Goal: Find specific page/section: Find specific page/section

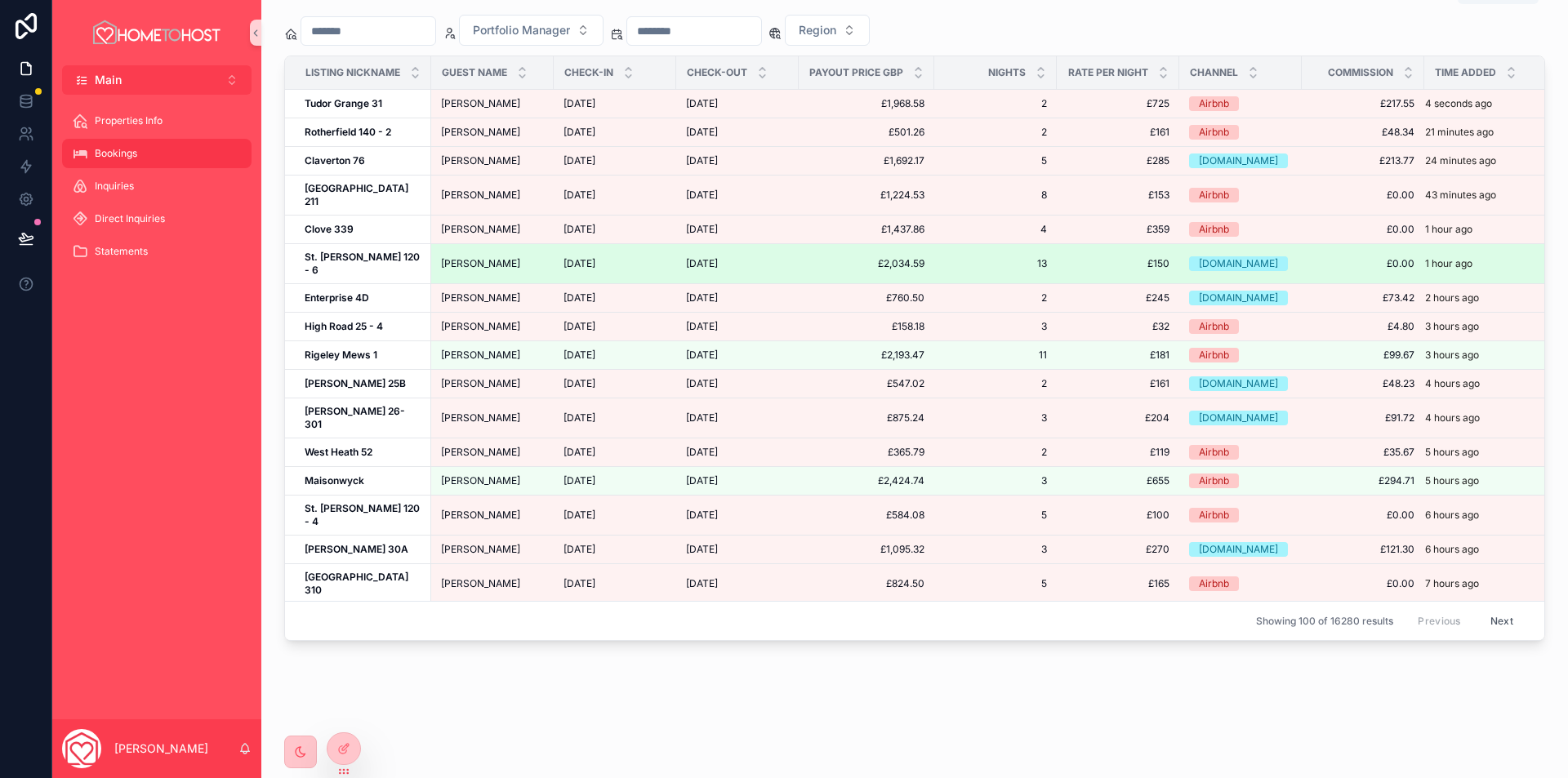
scroll to position [1107, 0]
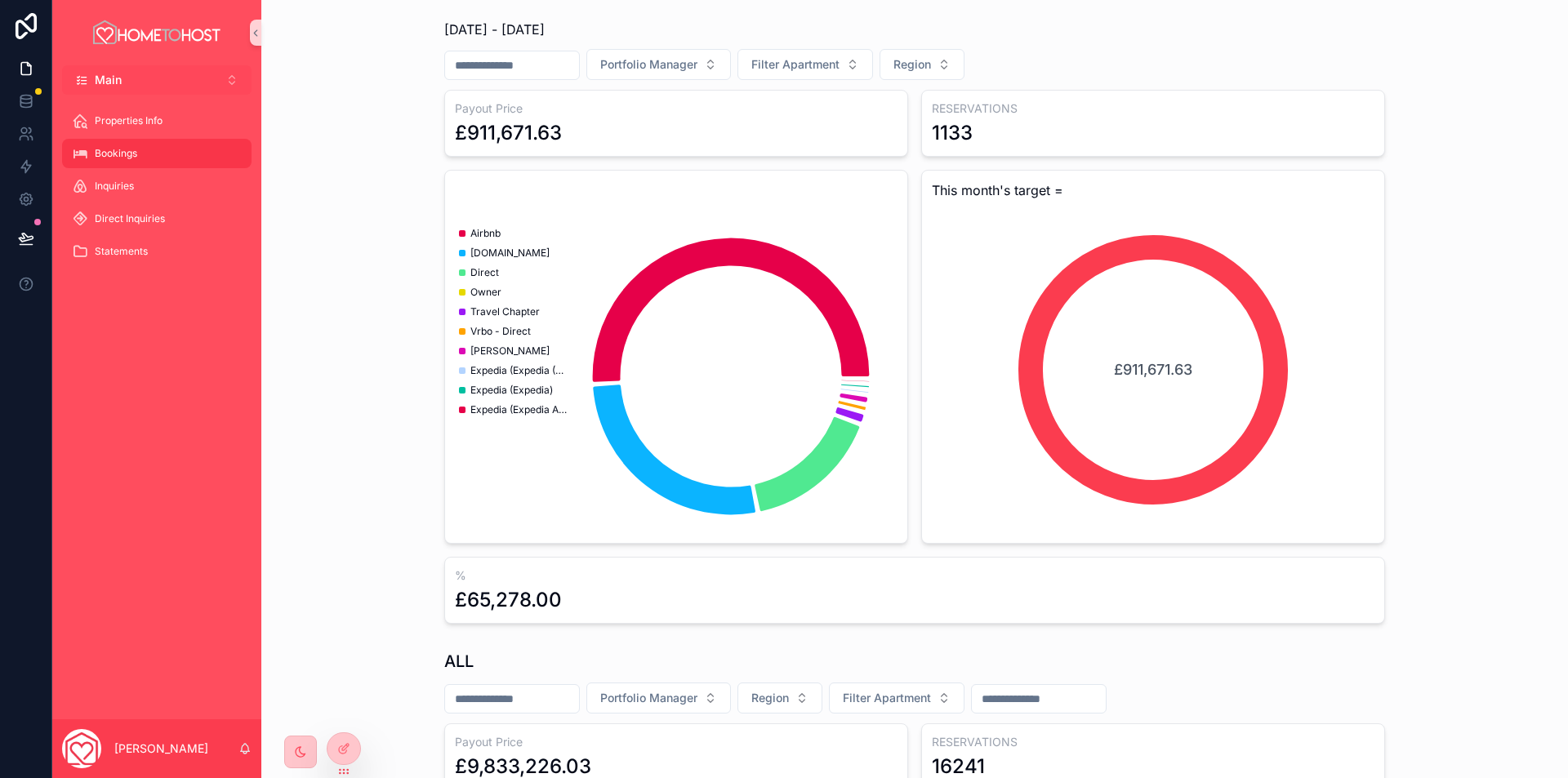
click at [149, 80] on button "Main Alt 1" at bounding box center [156, 80] width 189 height 29
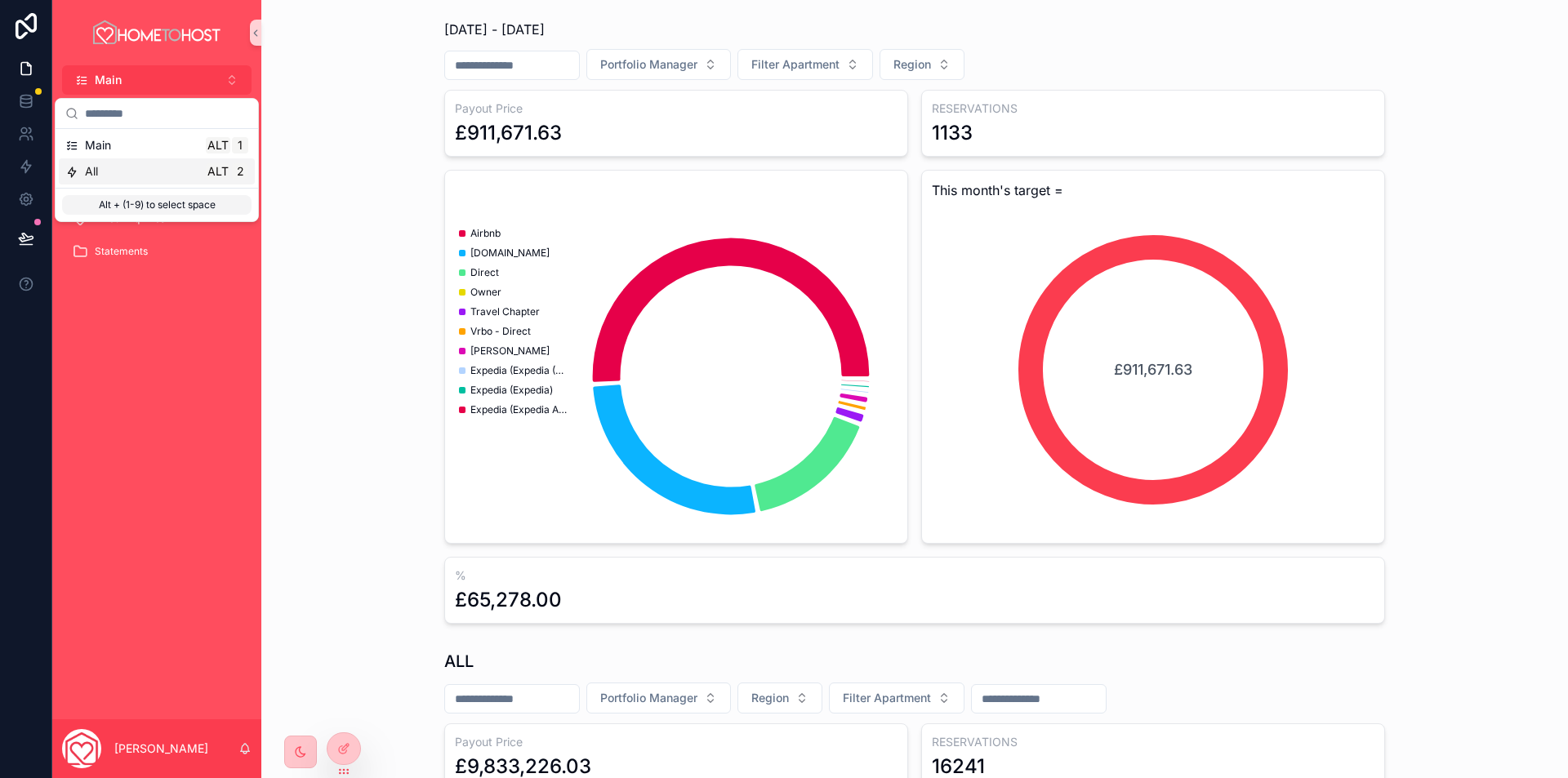
click at [124, 172] on div "All Alt 2" at bounding box center [156, 171] width 183 height 17
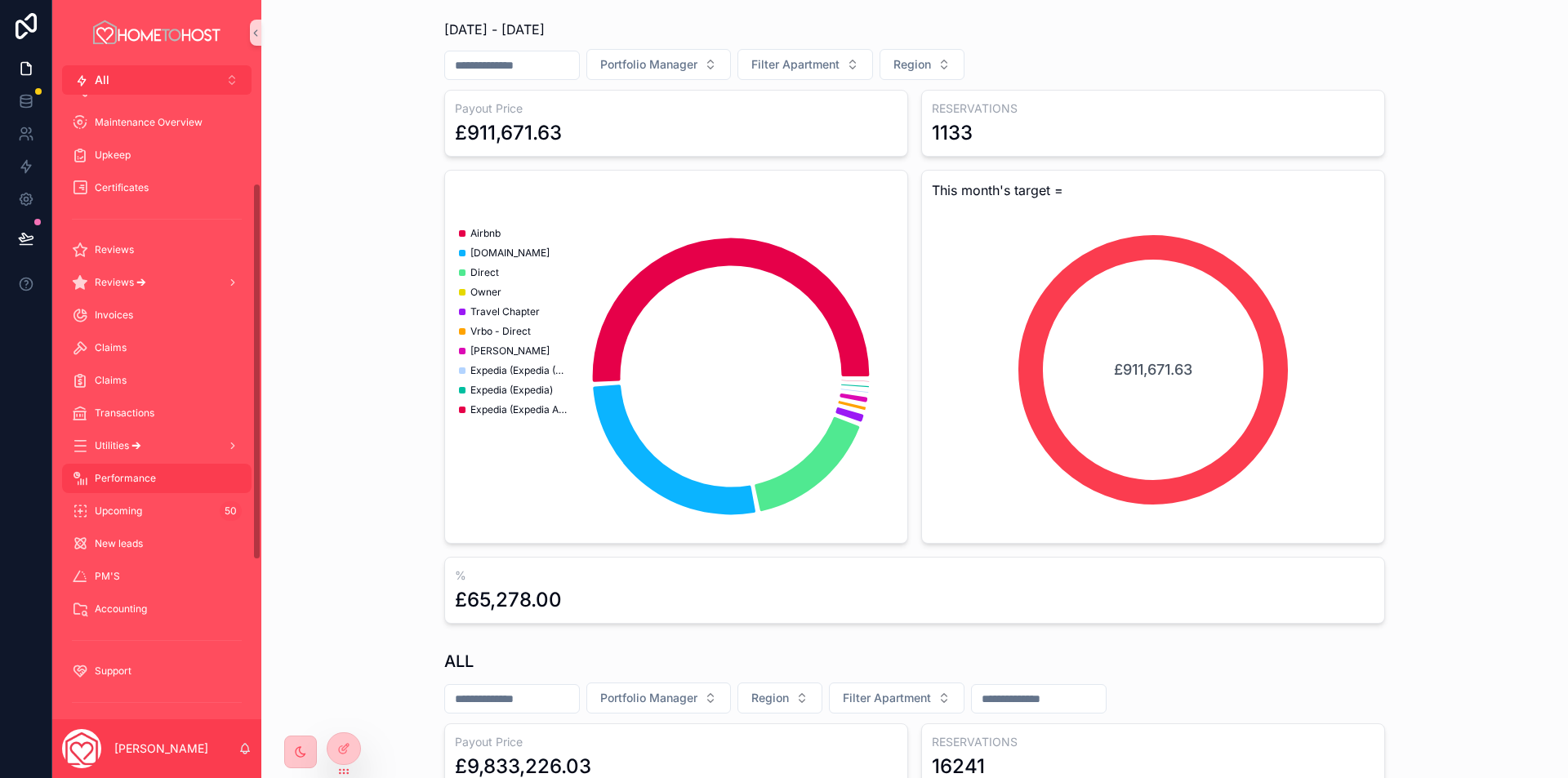
scroll to position [407, 0]
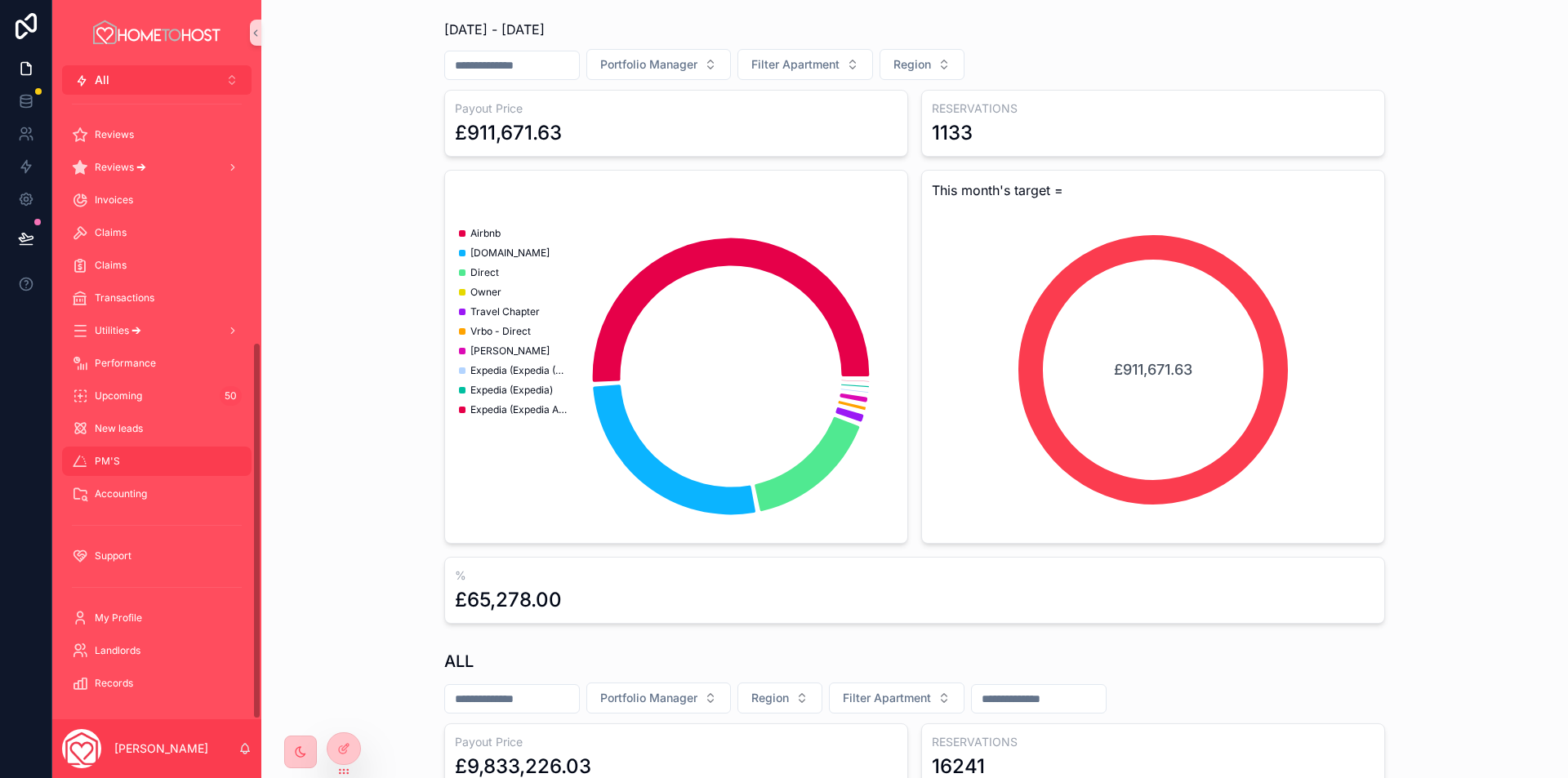
click at [130, 463] on div "PM'S" at bounding box center [156, 460] width 170 height 26
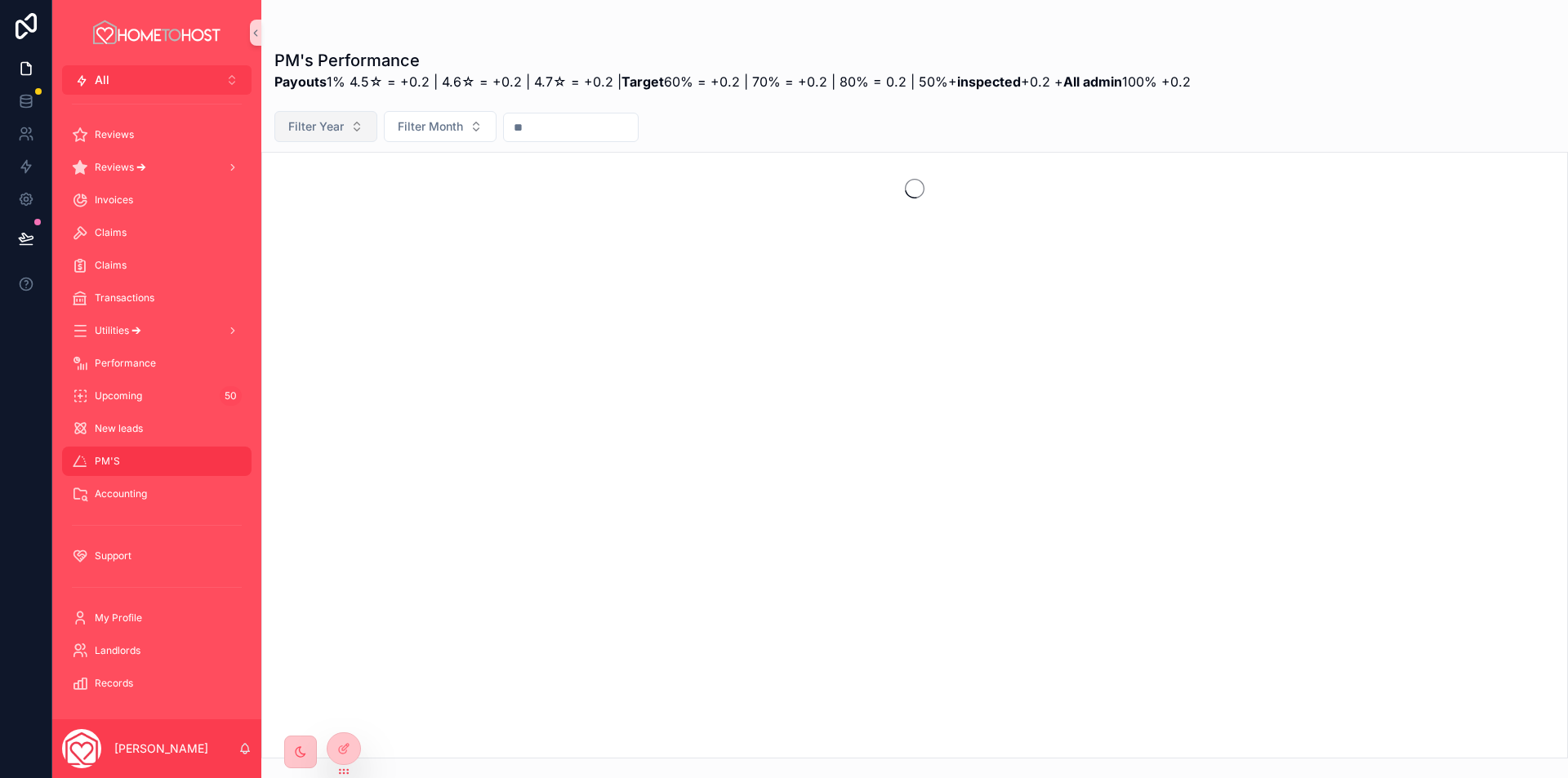
click at [356, 130] on button "Filter Year" at bounding box center [325, 126] width 103 height 31
click at [327, 222] on div "2025" at bounding box center [326, 219] width 196 height 26
click at [412, 132] on span "Filter Month" at bounding box center [403, 126] width 65 height 17
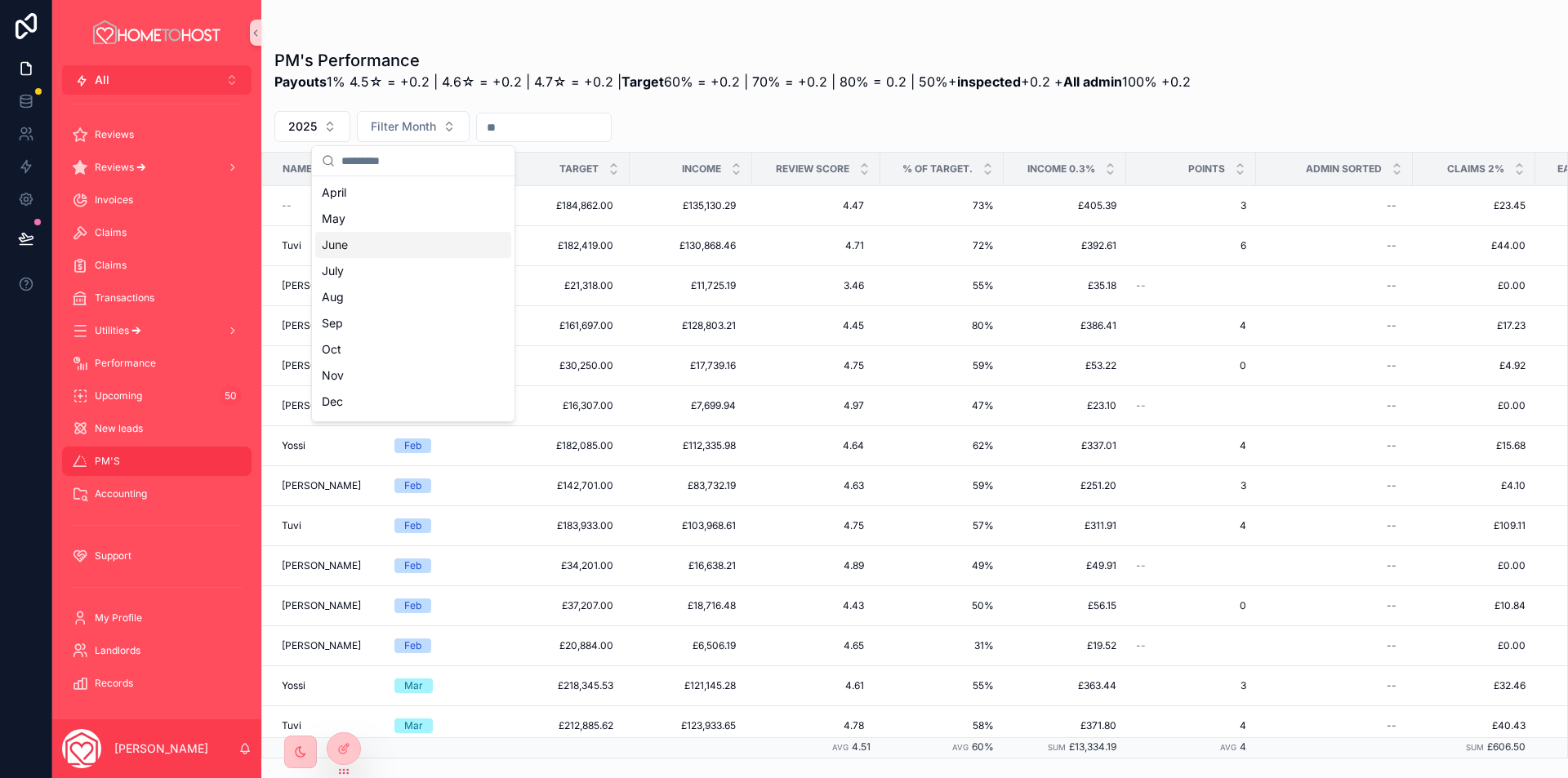
click at [358, 243] on div "June" at bounding box center [413, 245] width 196 height 26
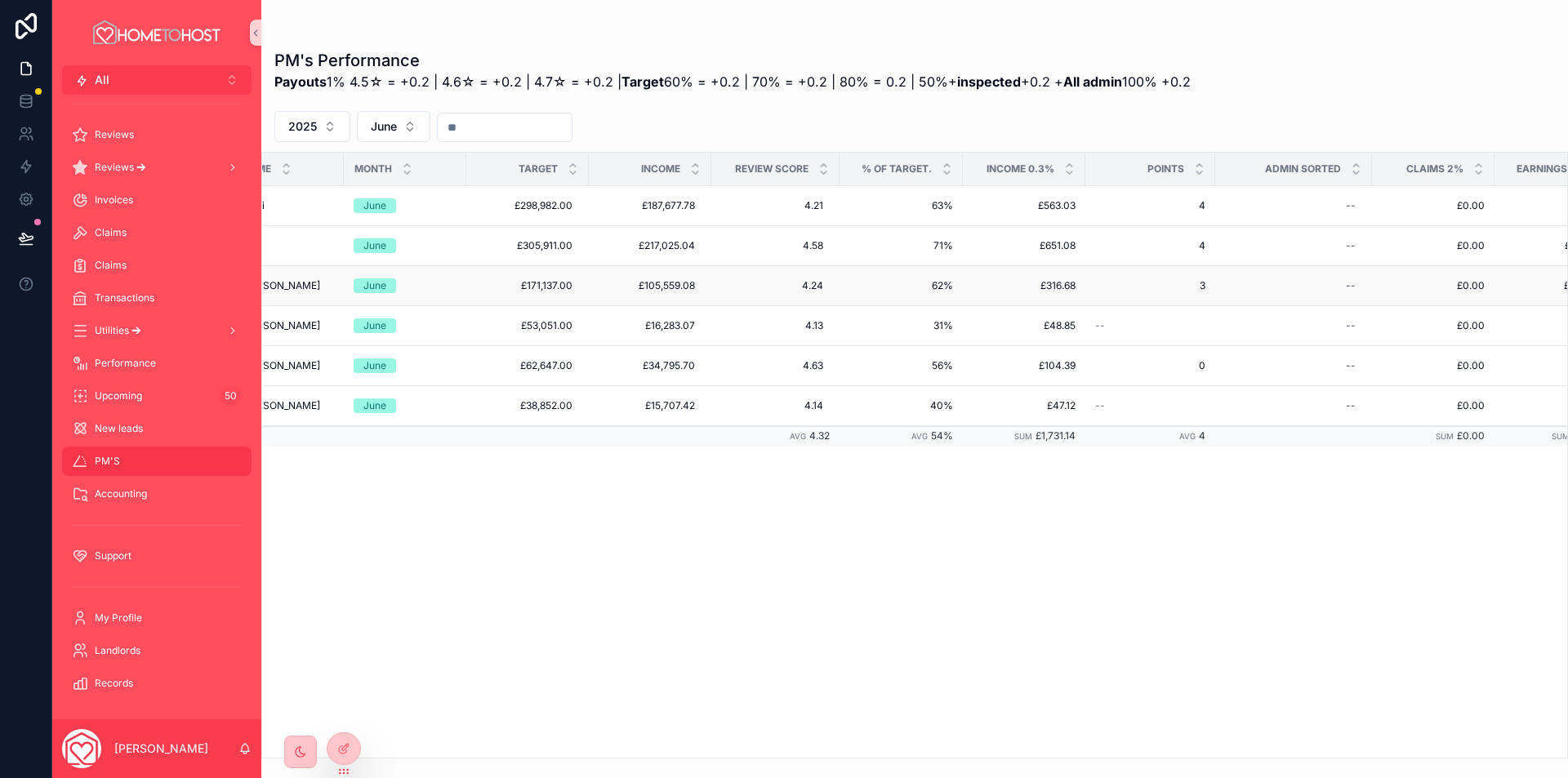
scroll to position [0, 105]
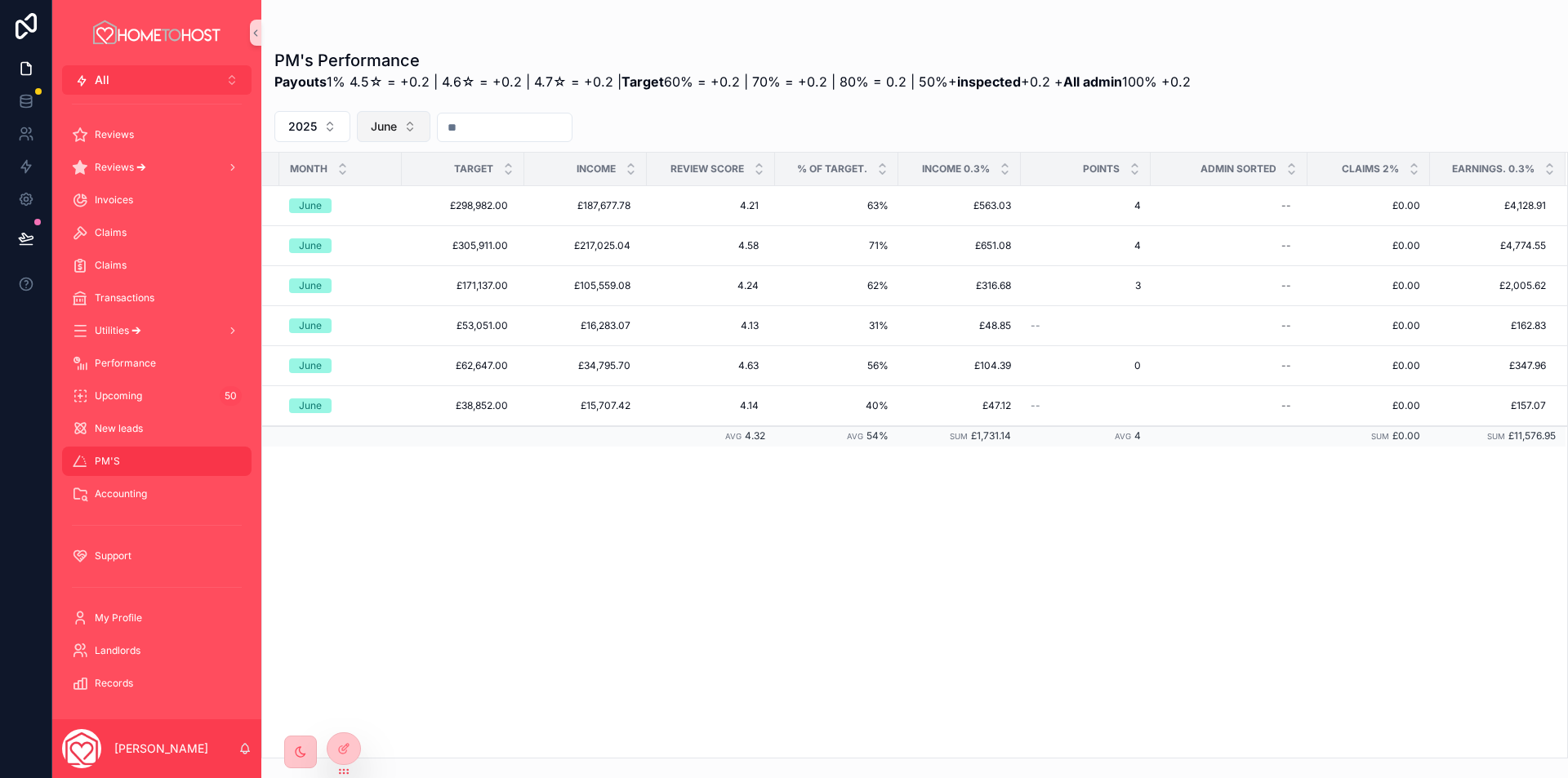
click at [365, 124] on button "June" at bounding box center [393, 126] width 74 height 31
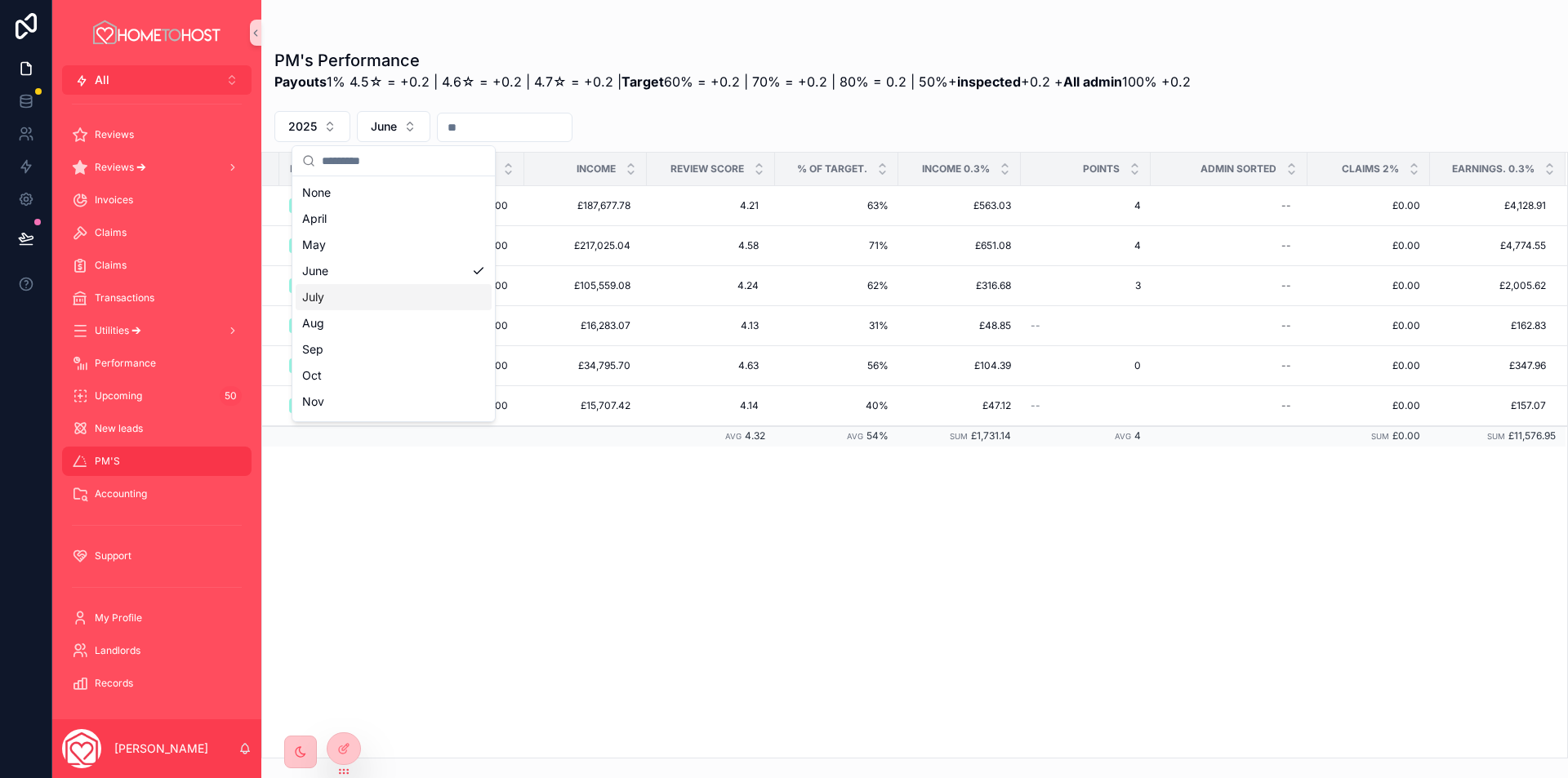
click at [371, 292] on div "July" at bounding box center [393, 297] width 196 height 26
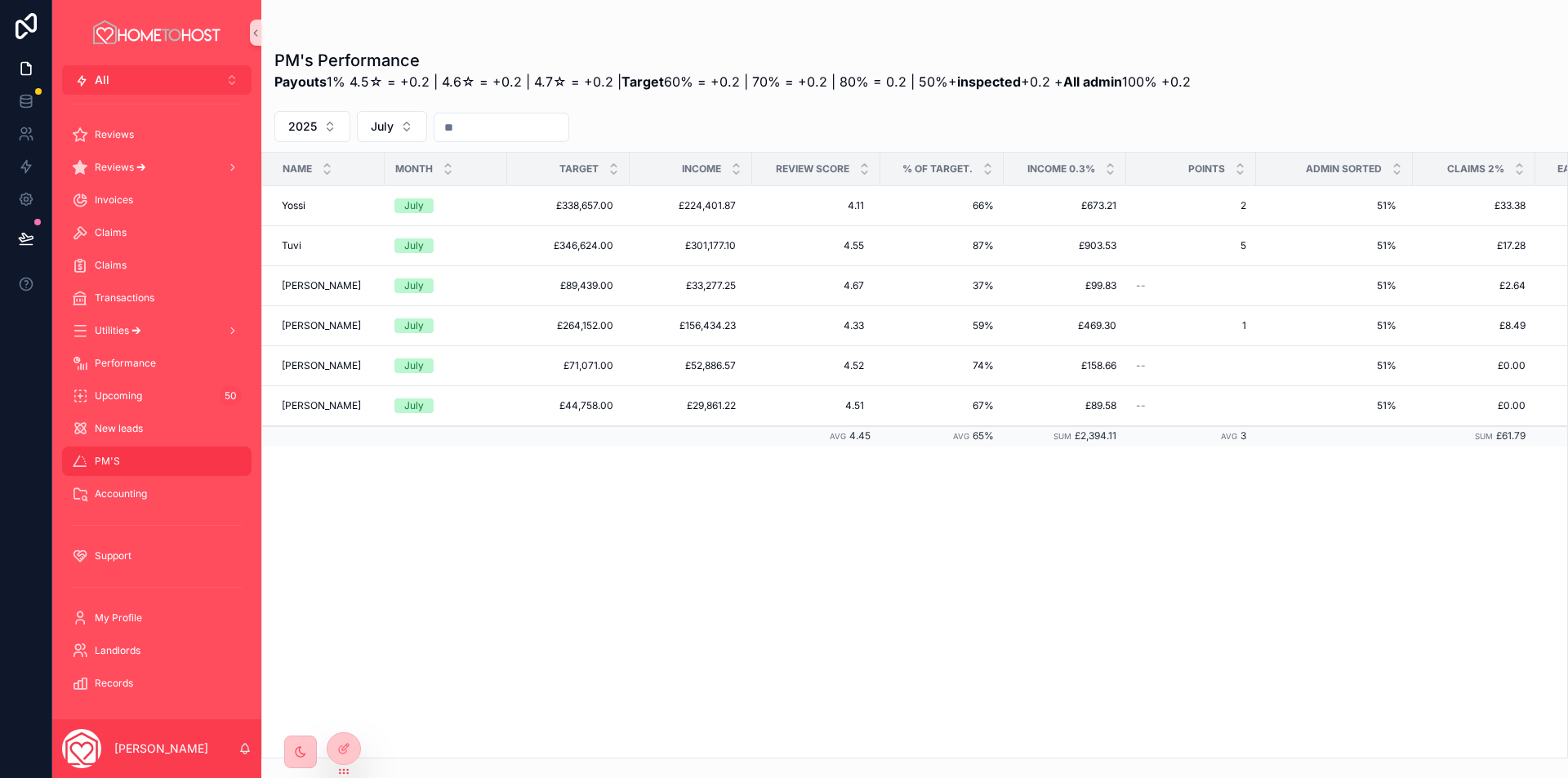
scroll to position [0, 105]
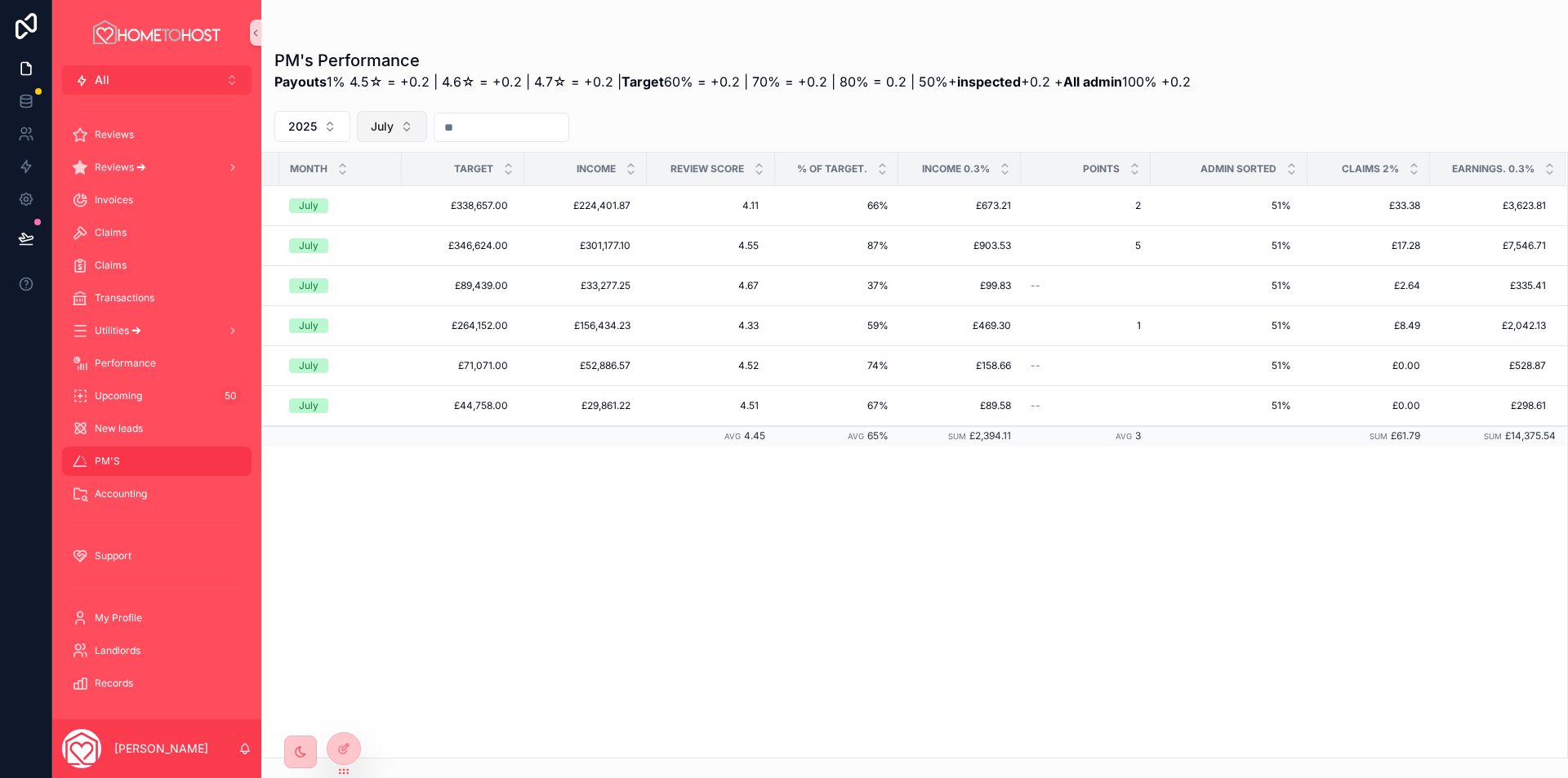
click at [393, 118] on button "July" at bounding box center [392, 126] width 70 height 31
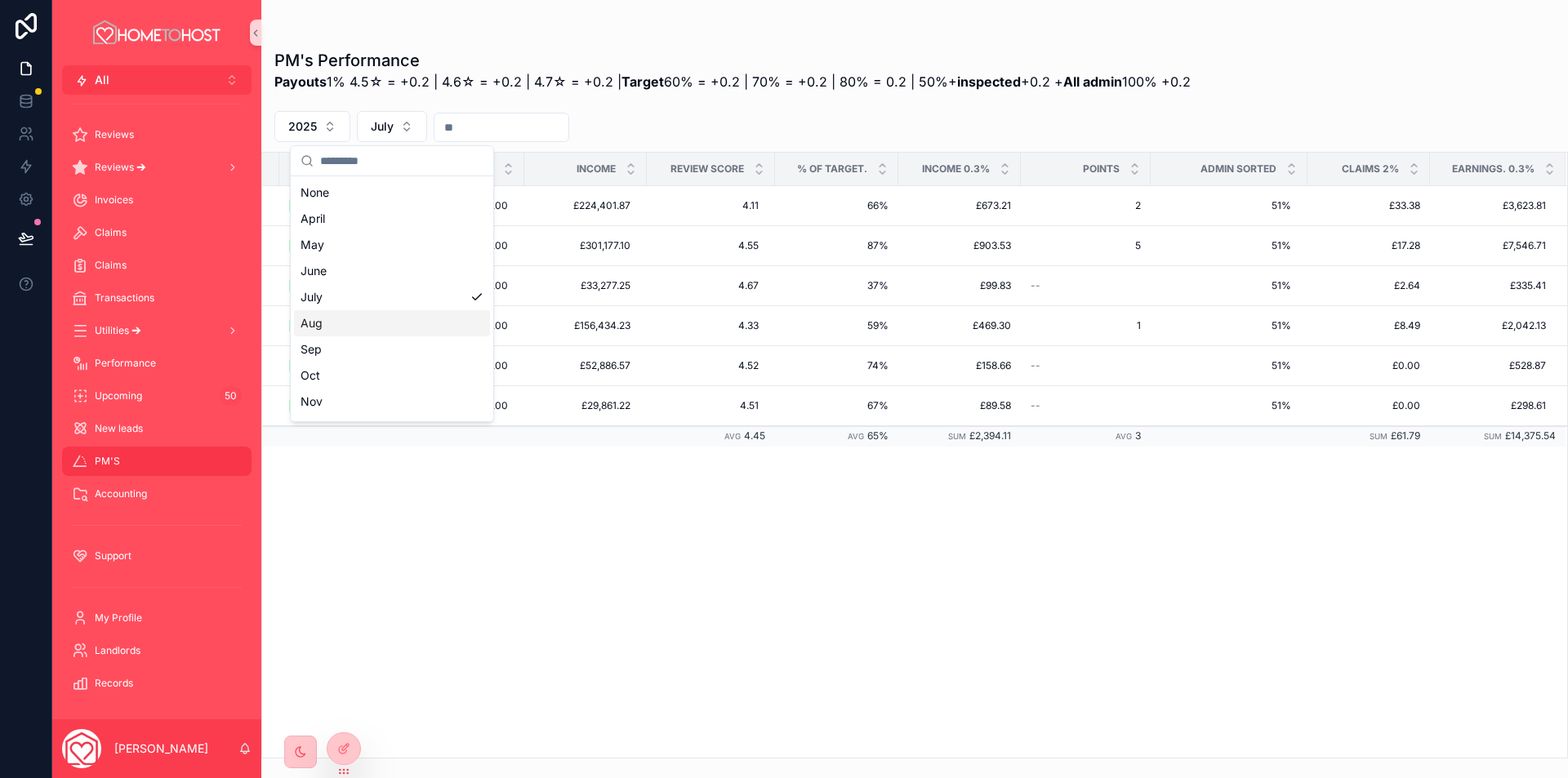
click at [337, 321] on div "Aug" at bounding box center [392, 322] width 196 height 26
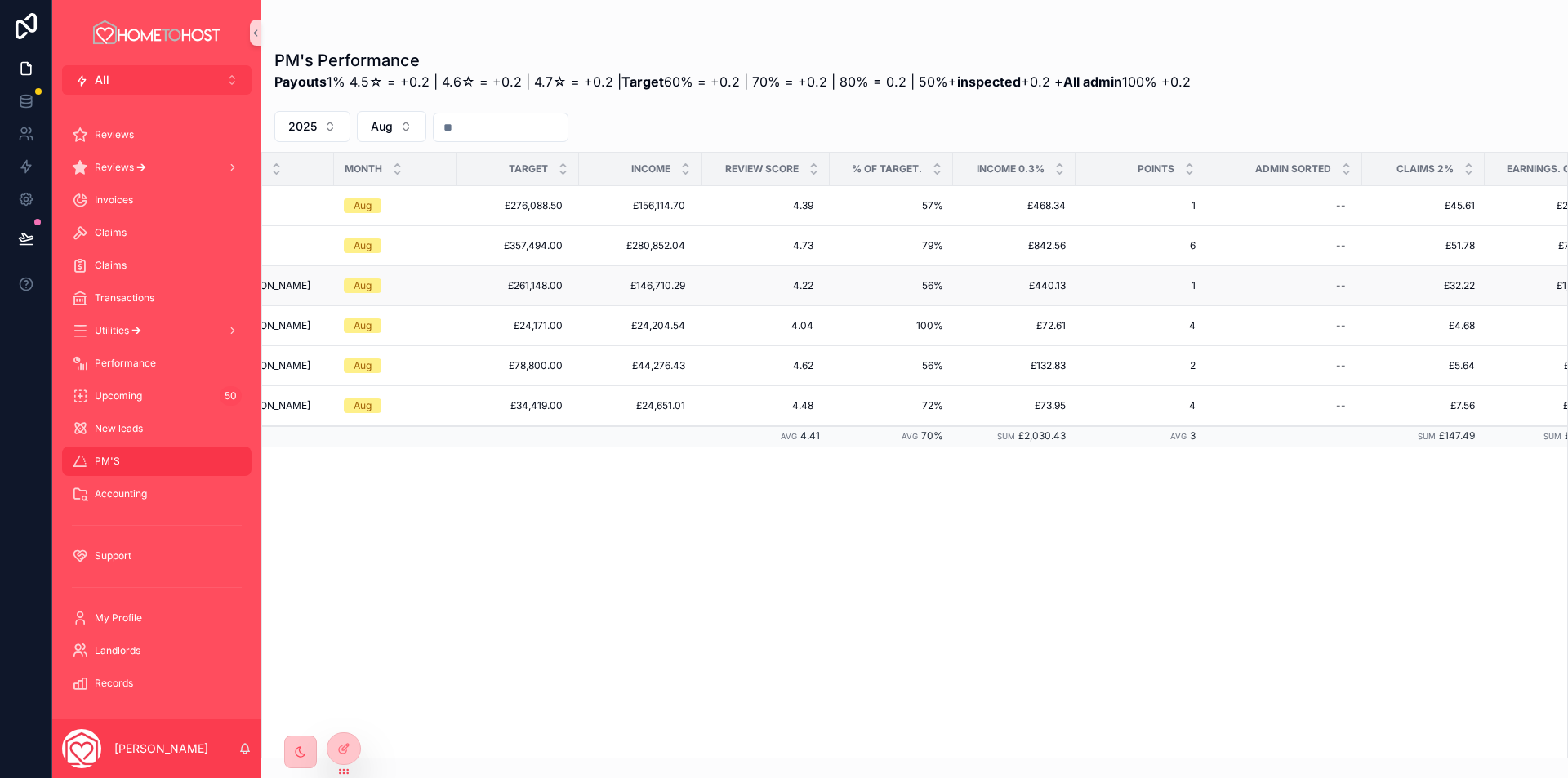
scroll to position [0, 105]
